Goal: Check status: Check status

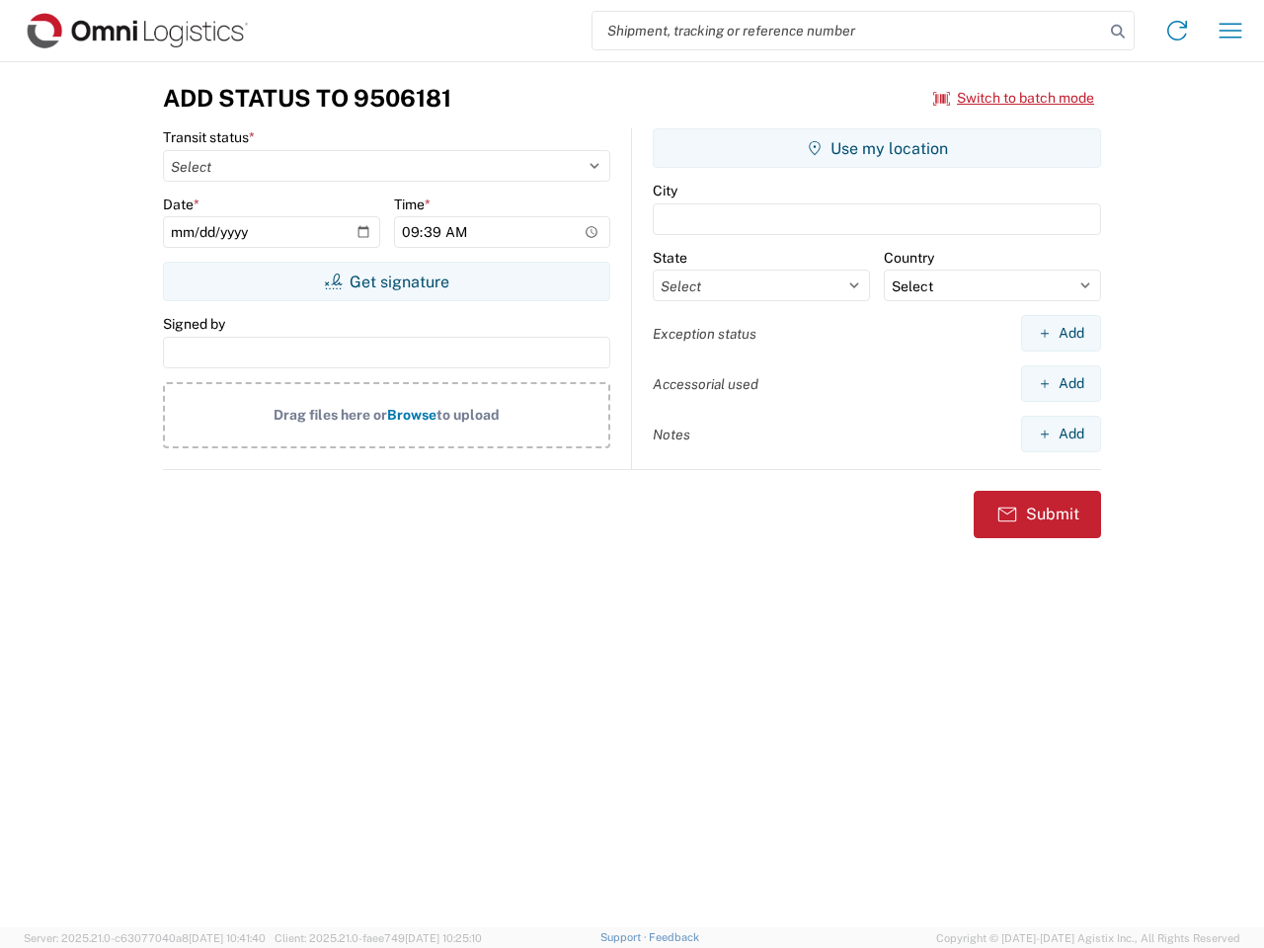
click at [848, 31] on input "search" at bounding box center [847, 31] width 511 height 38
click at [1118, 32] on icon at bounding box center [1118, 32] width 28 height 28
click at [1177, 31] on icon at bounding box center [1177, 31] width 32 height 32
click at [1230, 31] on icon "button" at bounding box center [1230, 30] width 23 height 15
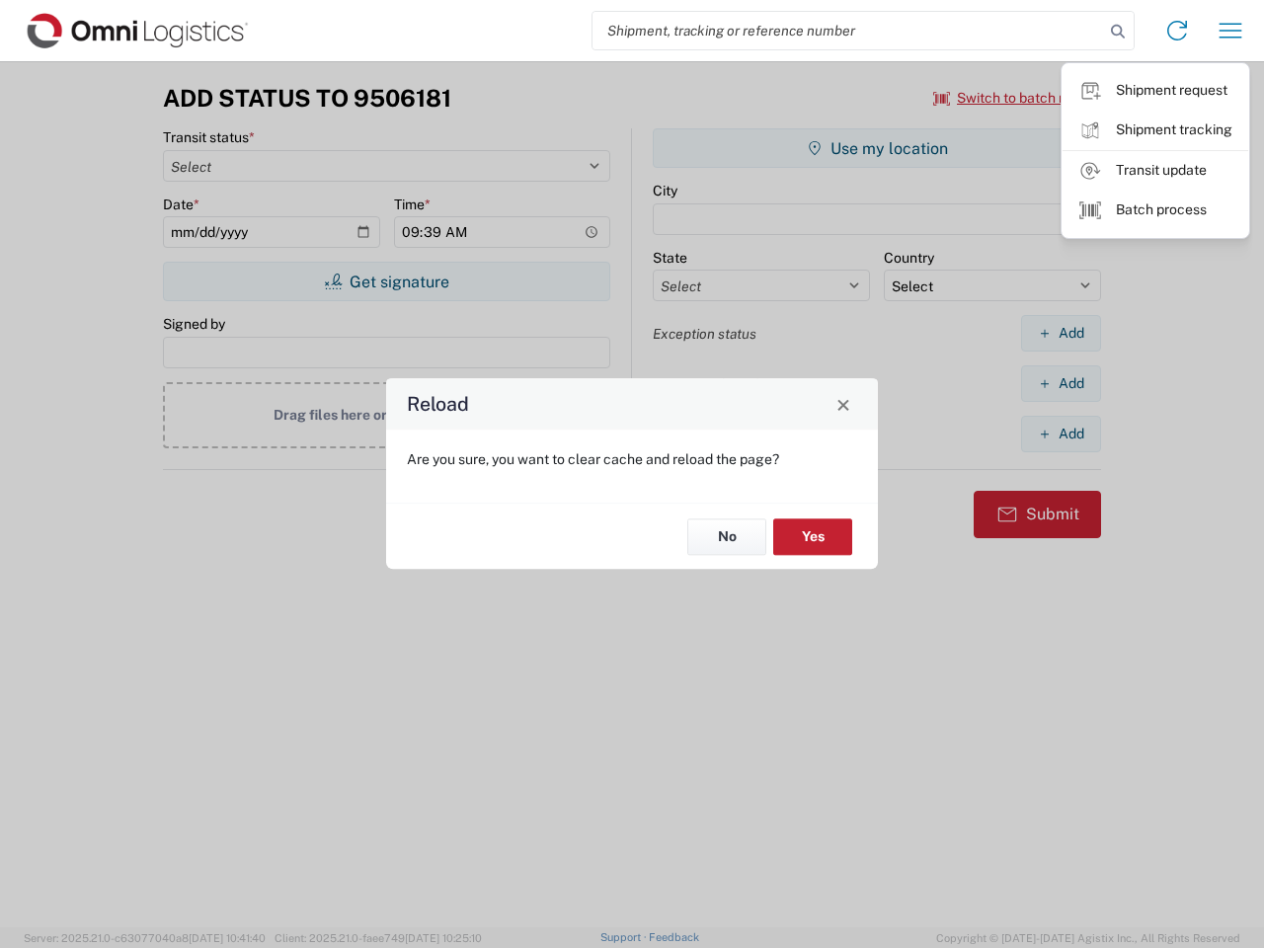
click at [386, 281] on div "Reload Are you sure, you want to clear cache and reload the page? No Yes" at bounding box center [632, 474] width 1264 height 948
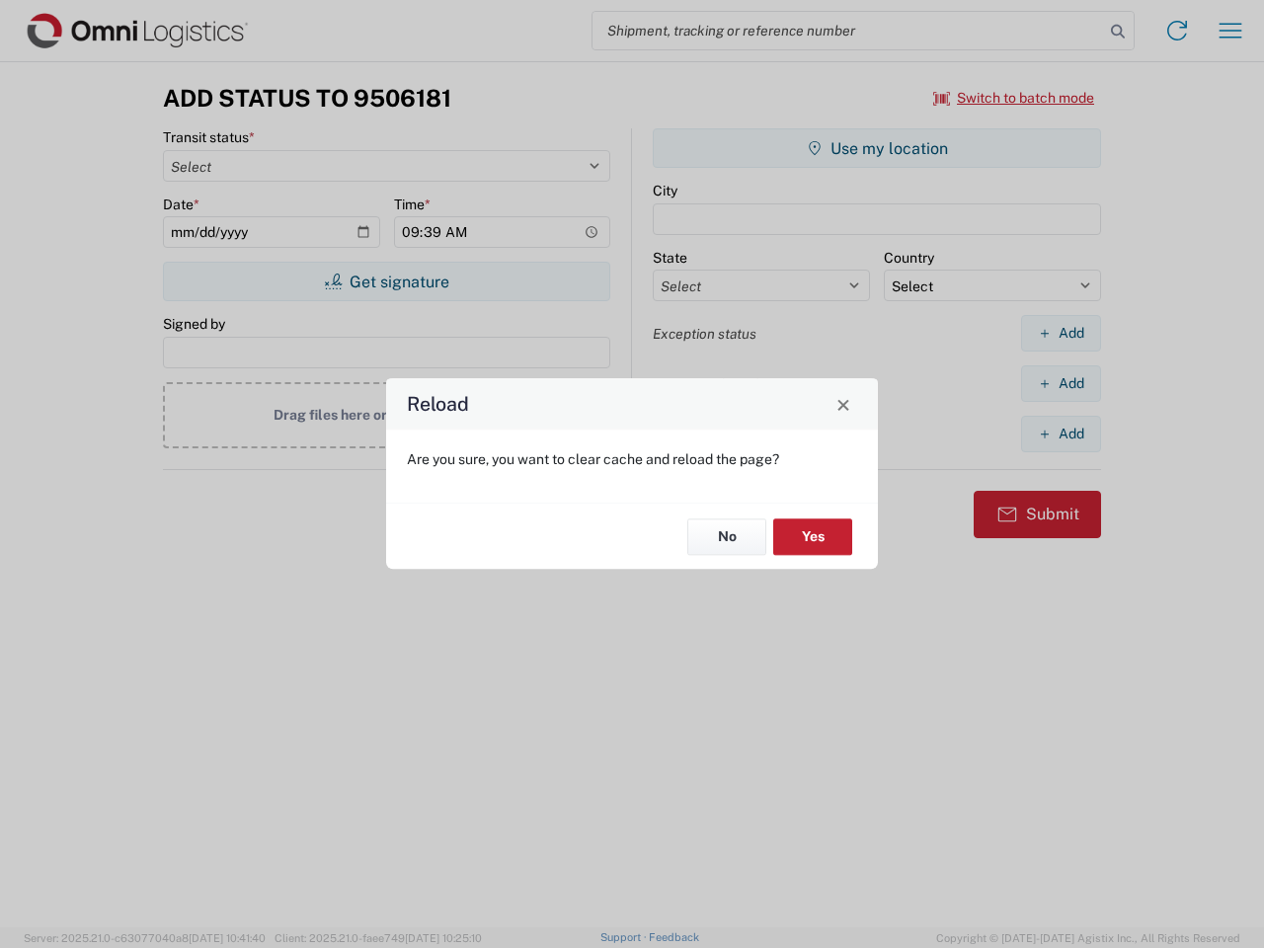
click at [877, 148] on div "Reload Are you sure, you want to clear cache and reload the page? No Yes" at bounding box center [632, 474] width 1264 height 948
click at [1060, 333] on div "Reload Are you sure, you want to clear cache and reload the page? No Yes" at bounding box center [632, 474] width 1264 height 948
click at [1060, 383] on div "Reload Are you sure, you want to clear cache and reload the page? No Yes" at bounding box center [632, 474] width 1264 height 948
click at [1060, 433] on div "Reload Are you sure, you want to clear cache and reload the page? No Yes" at bounding box center [632, 474] width 1264 height 948
